Goal: Navigation & Orientation: Find specific page/section

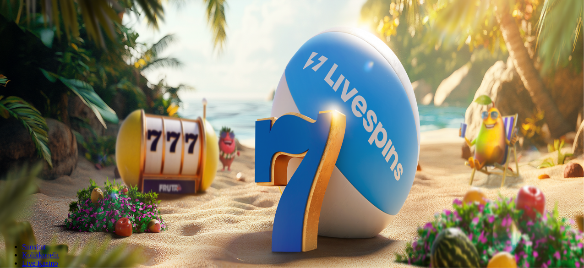
click at [52, 37] on span "Kirjaudu" at bounding box center [63, 33] width 22 height 7
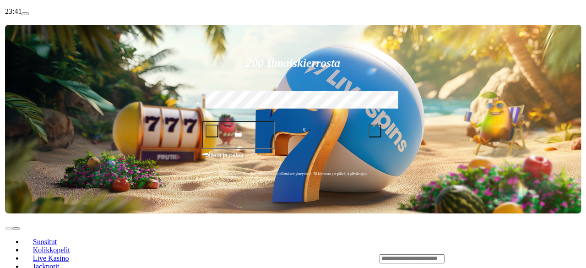
scroll to position [161, 0]
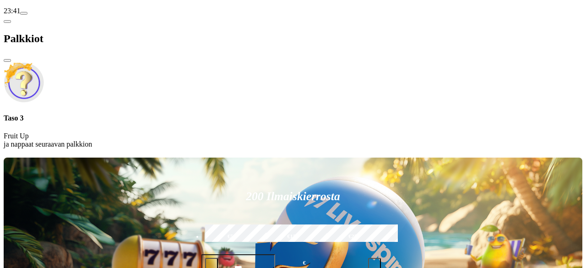
click at [58, 15] on div "23:41" at bounding box center [293, 11] width 579 height 8
click at [7, 60] on span "close icon" at bounding box center [7, 60] width 0 height 0
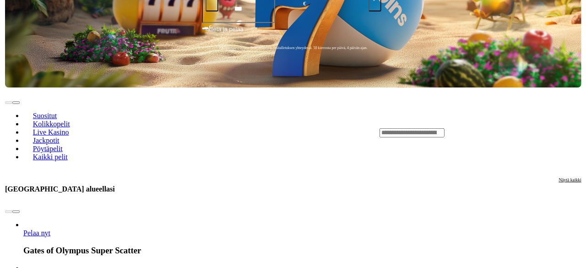
scroll to position [366, 0]
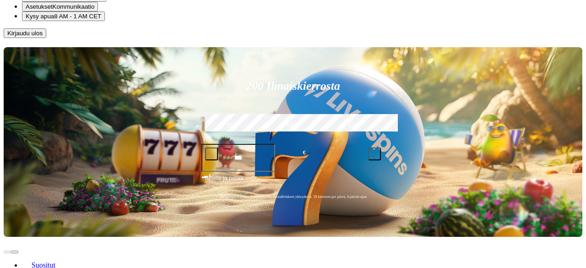
scroll to position [56, 0]
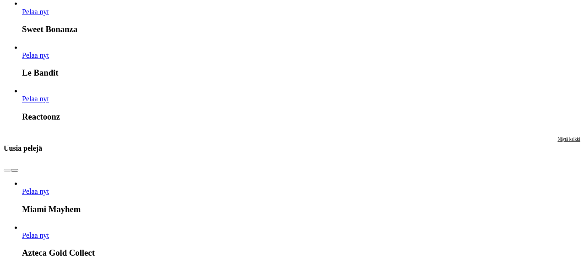
scroll to position [906, 0]
